Goal: Check status: Check status

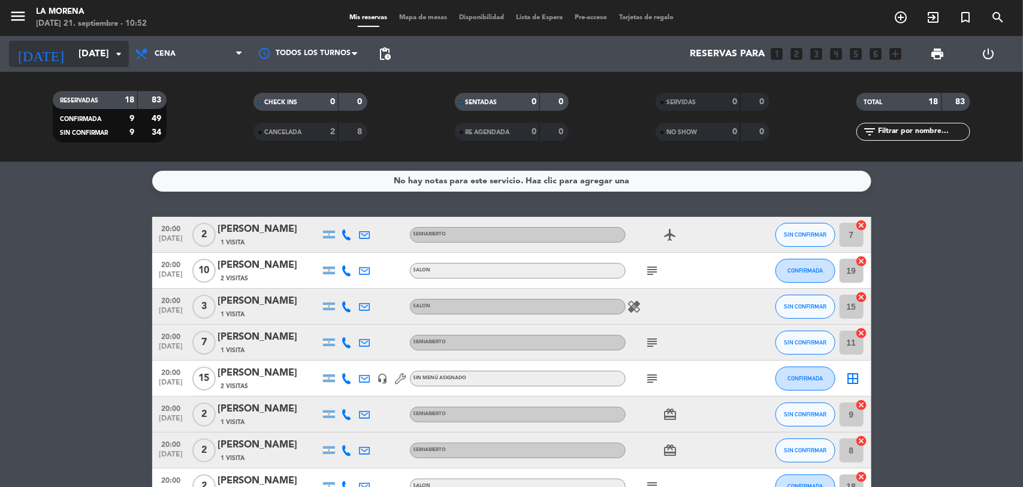
click at [119, 48] on icon "arrow_drop_down" at bounding box center [118, 54] width 14 height 14
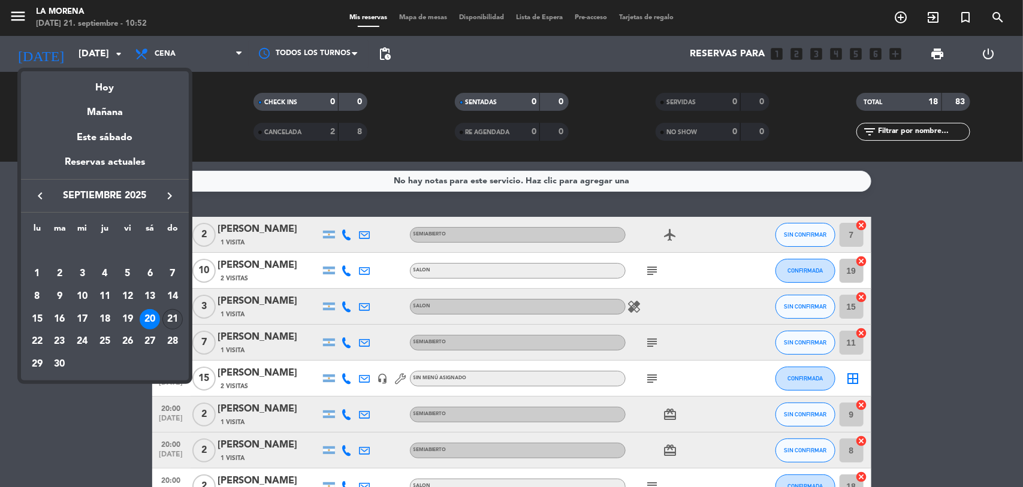
click at [176, 318] on div "21" at bounding box center [172, 319] width 20 height 20
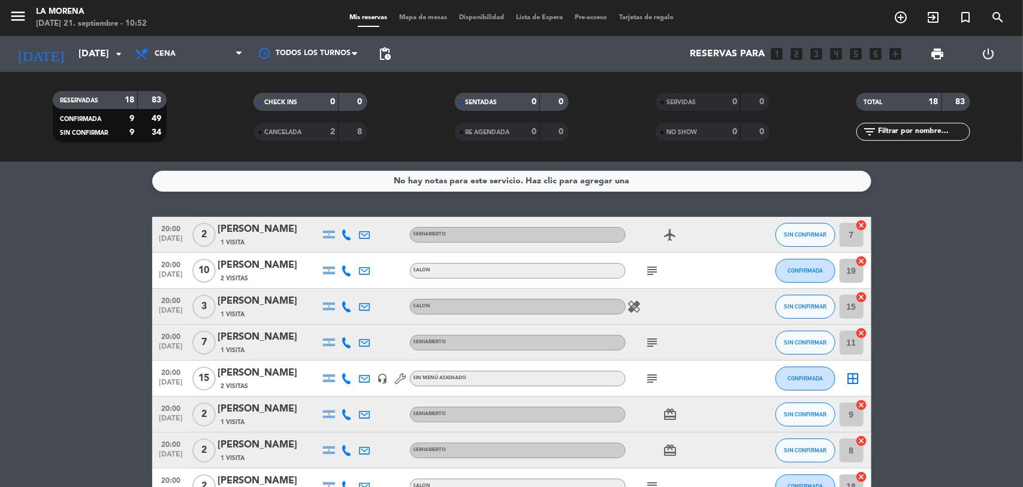
type input "[DATE]"
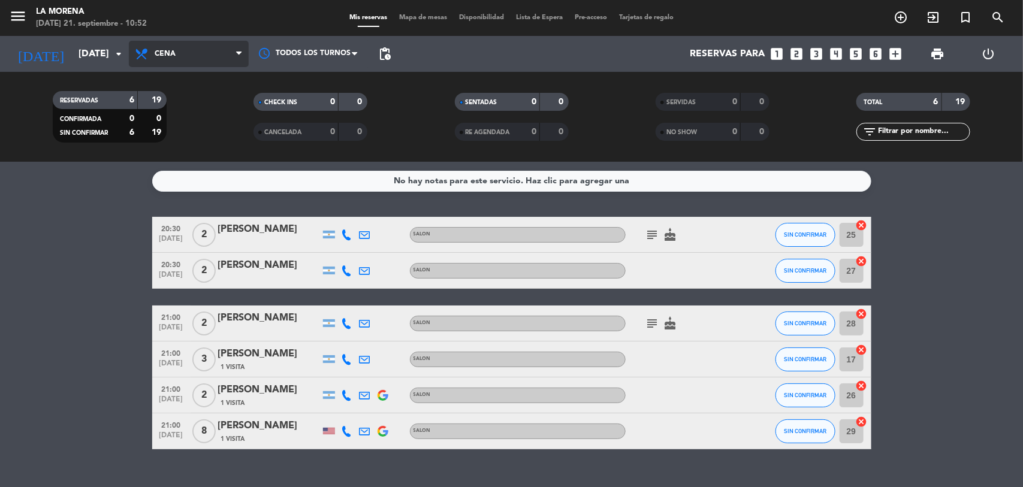
click at [242, 51] on span at bounding box center [242, 54] width 12 height 11
click at [189, 102] on div "menu La [PERSON_NAME][DATE] 21. septiembre - 10:52 Mis reservas Mapa de mesas D…" at bounding box center [511, 81] width 1023 height 162
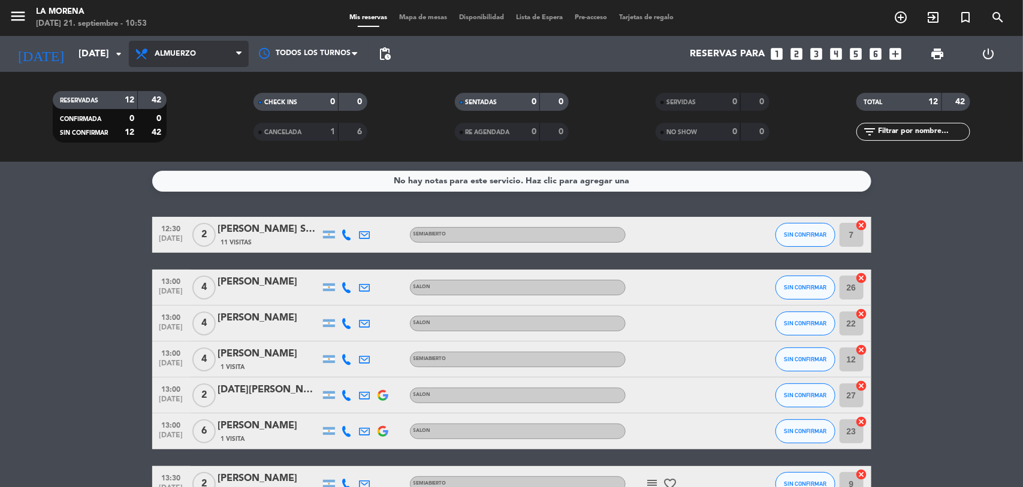
click at [242, 49] on span at bounding box center [242, 54] width 12 height 11
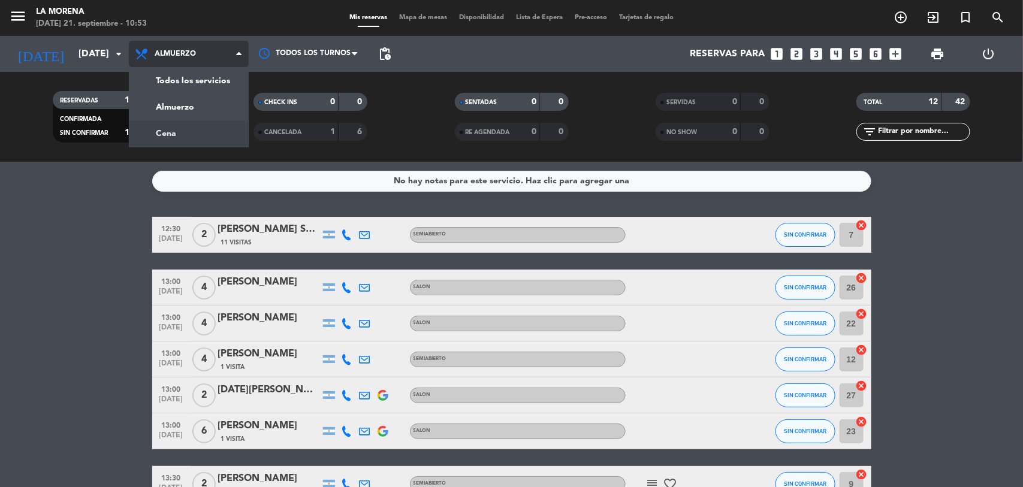
click at [178, 131] on div "menu La [PERSON_NAME][DATE] 21. septiembre - 10:53 Mis reservas Mapa de mesas D…" at bounding box center [511, 81] width 1023 height 162
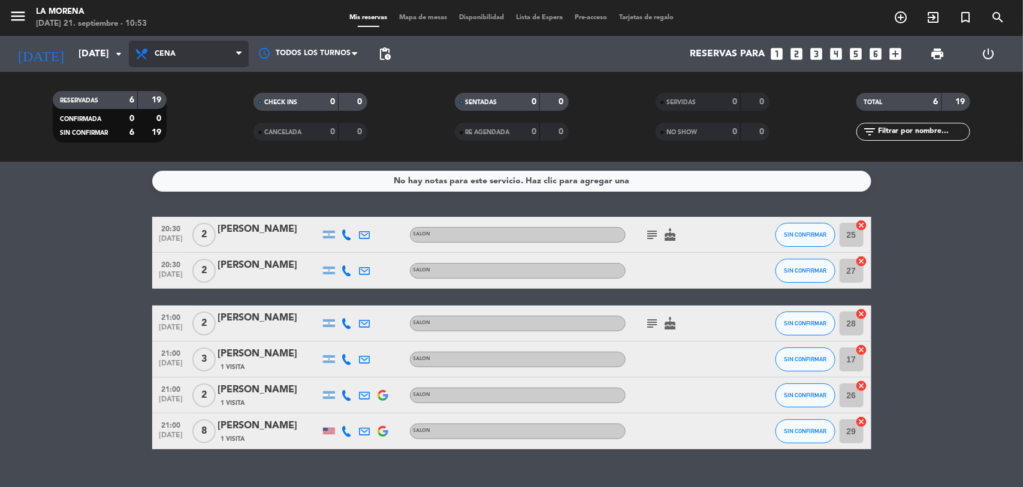
click at [236, 52] on icon at bounding box center [238, 54] width 5 height 10
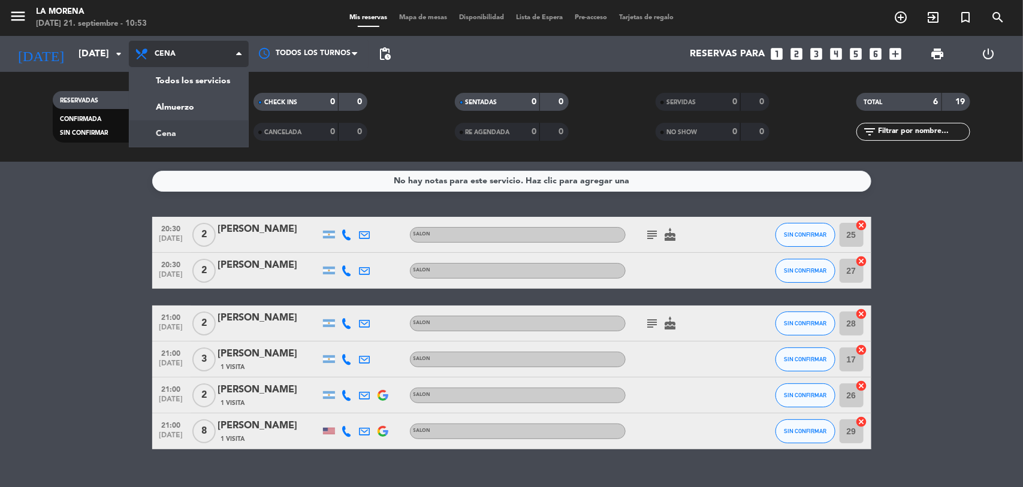
click at [176, 135] on div "menu La [PERSON_NAME][DATE] 21. septiembre - 10:53 Mis reservas Mapa de mesas D…" at bounding box center [511, 81] width 1023 height 162
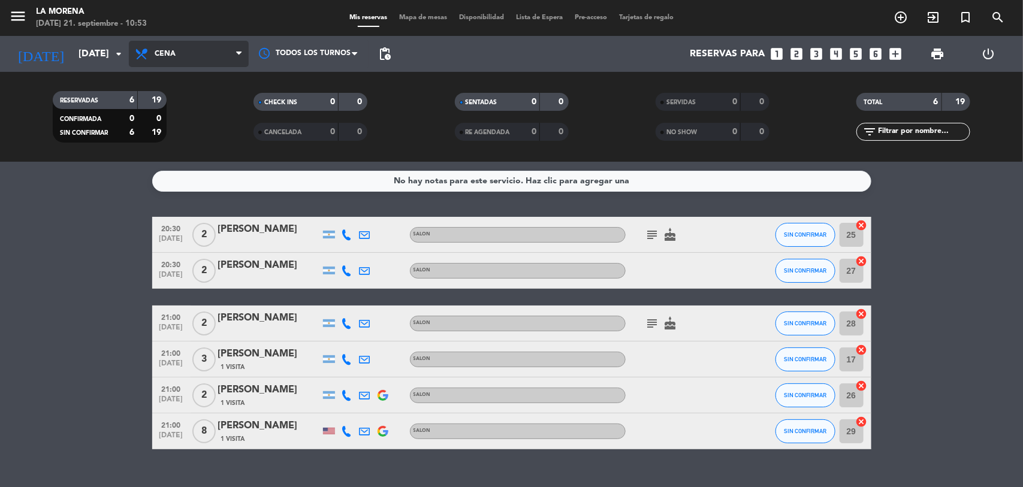
click at [234, 50] on span "Cena" at bounding box center [189, 54] width 120 height 26
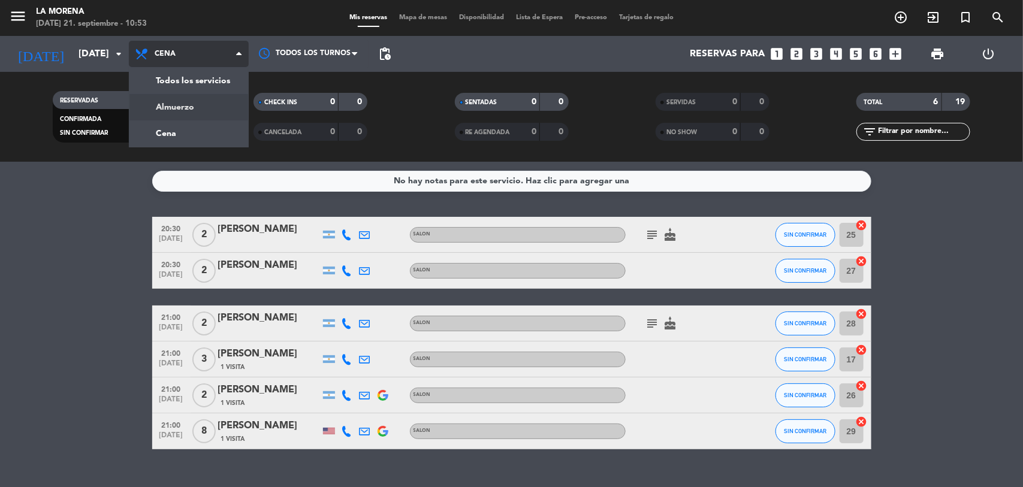
click at [187, 106] on div "menu La [PERSON_NAME][DATE] 21. septiembre - 10:53 Mis reservas Mapa de mesas D…" at bounding box center [511, 81] width 1023 height 162
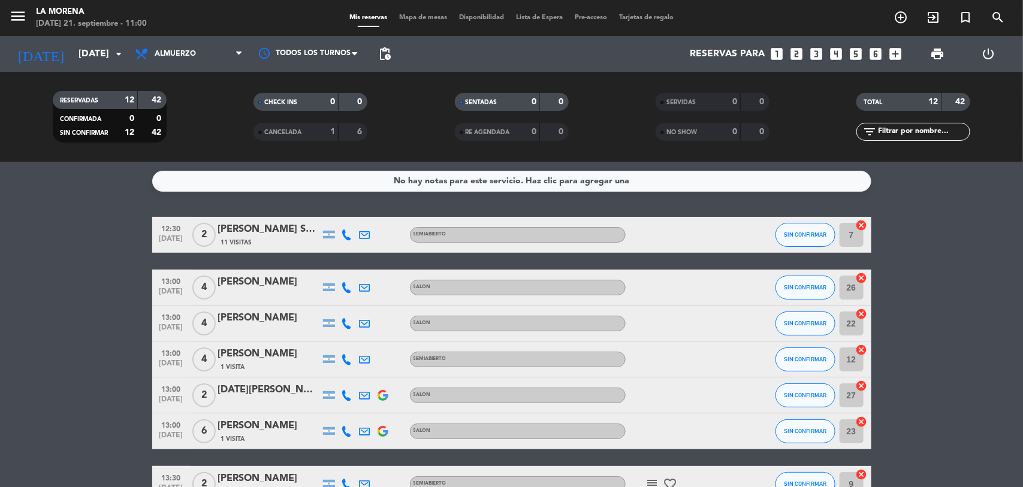
click at [938, 297] on bookings-row "12:30 [DATE] 2 [PERSON_NAME] [PERSON_NAME] 11 Visitas SEMIABIERTO SIN CONFIRMAR…" at bounding box center [511, 449] width 1023 height 465
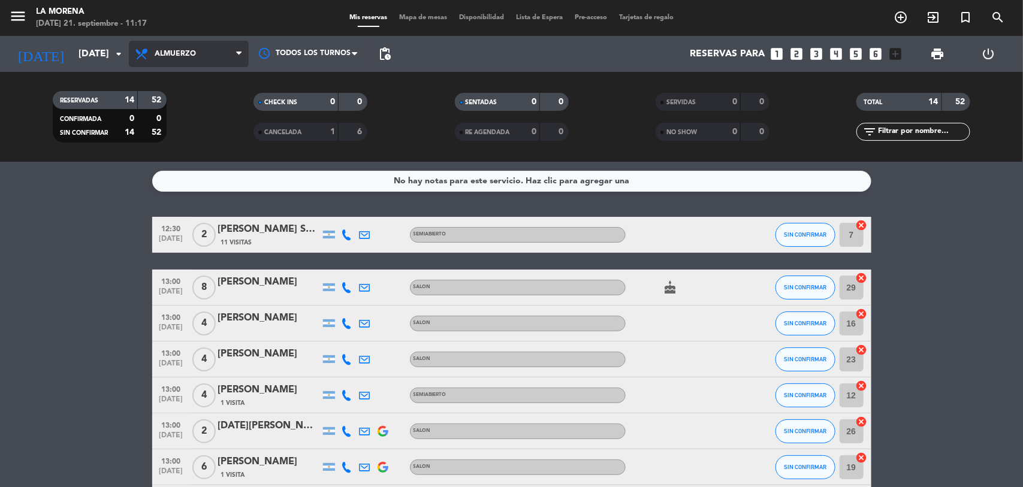
click at [240, 53] on icon at bounding box center [238, 54] width 5 height 10
click at [193, 105] on div "menu La [PERSON_NAME][DATE] 21. septiembre - 11:17 Mis reservas Mapa de mesas D…" at bounding box center [511, 81] width 1023 height 162
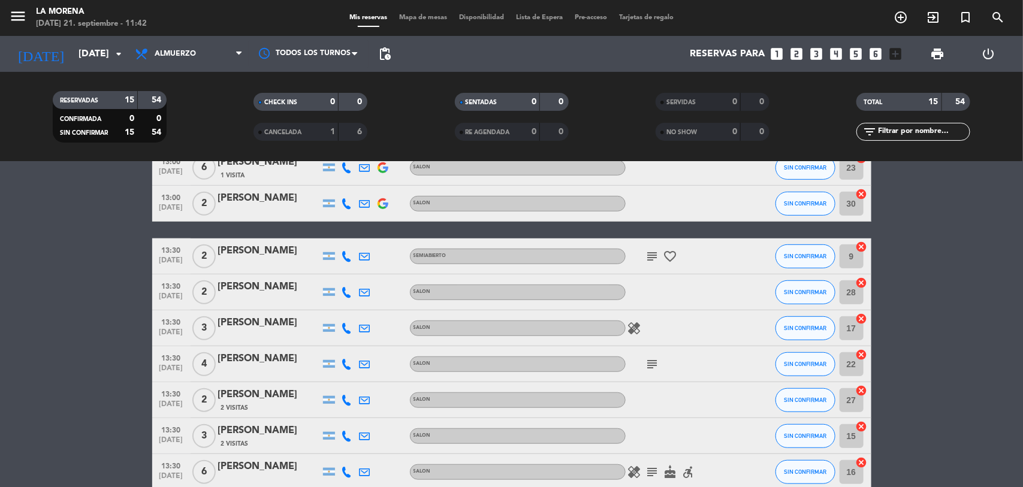
scroll to position [361, 0]
